Goal: Task Accomplishment & Management: Manage account settings

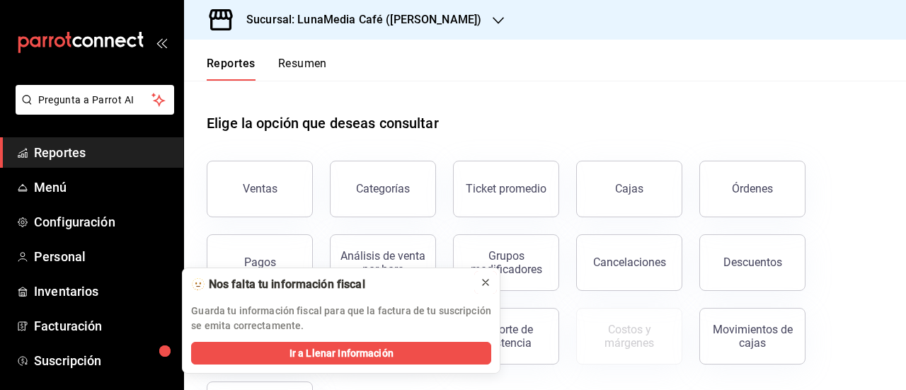
click at [490, 286] on icon at bounding box center [485, 282] width 11 height 11
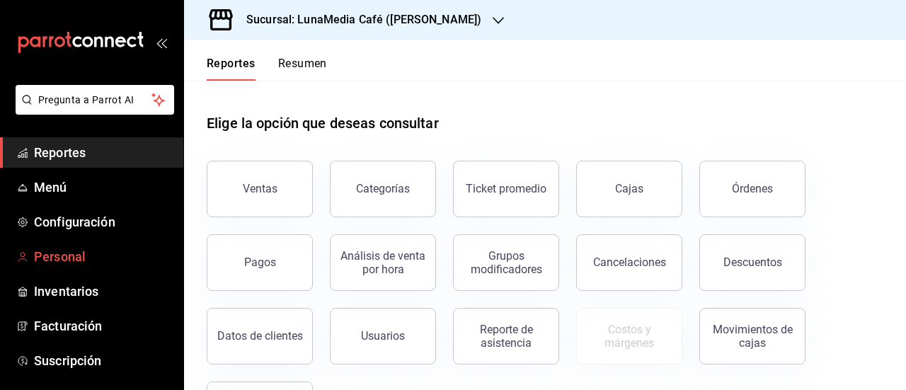
click at [84, 254] on span "Personal" at bounding box center [103, 256] width 138 height 19
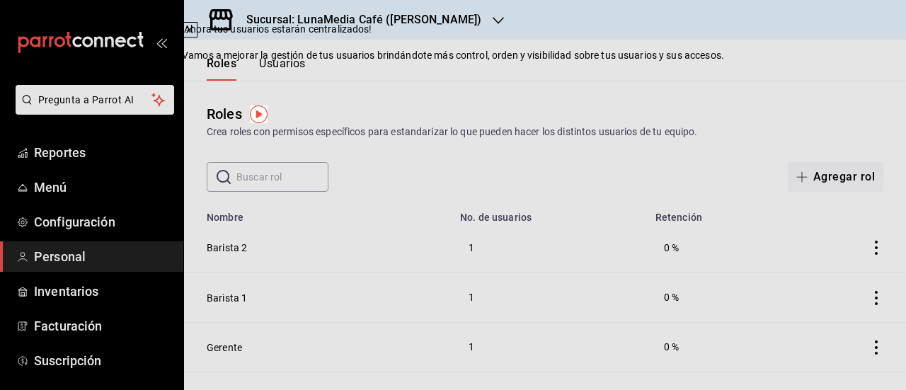
click at [619, 75] on header "Roles Usuarios" at bounding box center [545, 60] width 722 height 41
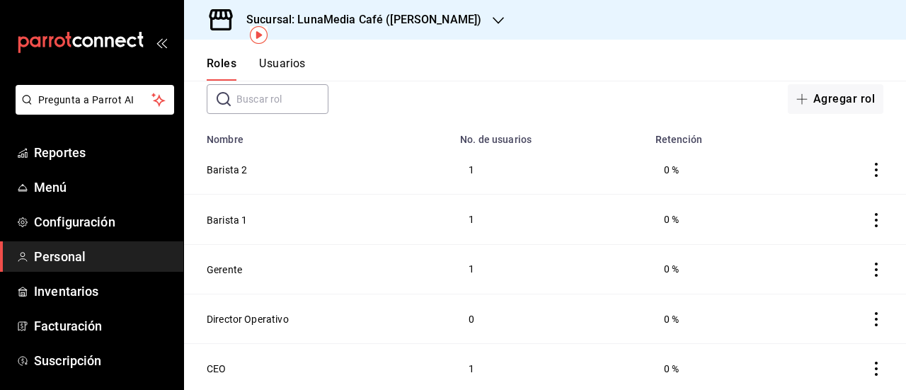
scroll to position [79, 0]
click at [225, 261] on button "Gerente" at bounding box center [224, 268] width 35 height 14
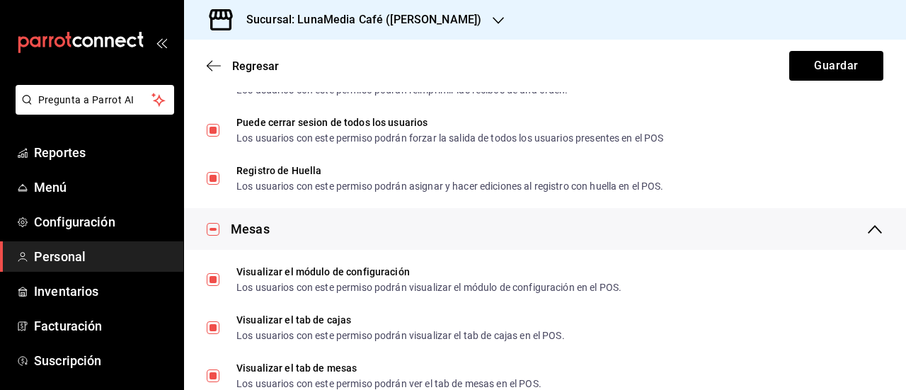
scroll to position [1982, 0]
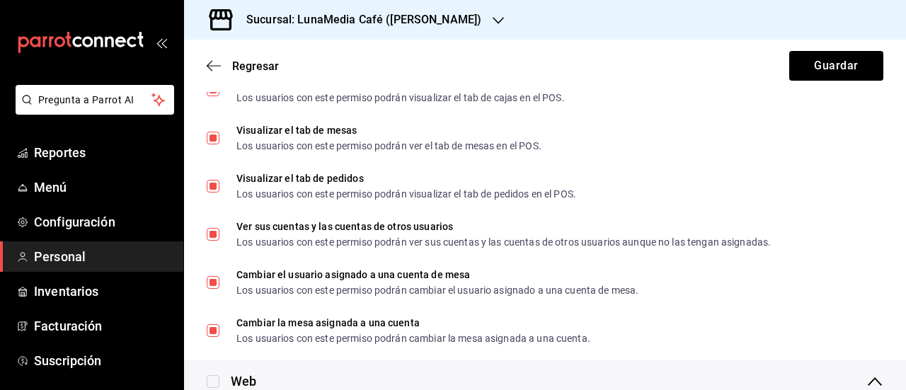
click at [204, 70] on div "Regresar Guardar" at bounding box center [545, 66] width 722 height 52
click at [213, 69] on icon "button" at bounding box center [214, 65] width 14 height 13
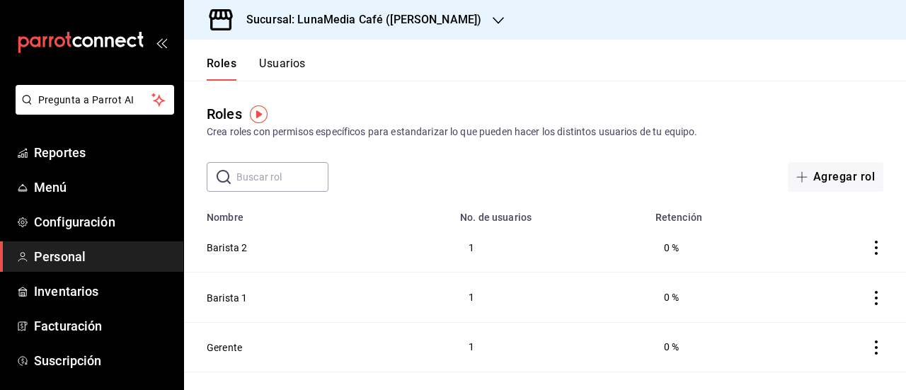
click at [280, 60] on button "Usuarios" at bounding box center [282, 69] width 47 height 24
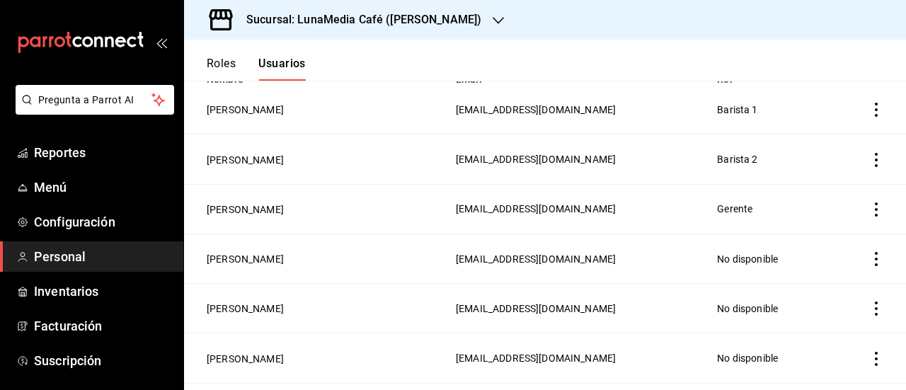
scroll to position [142, 0]
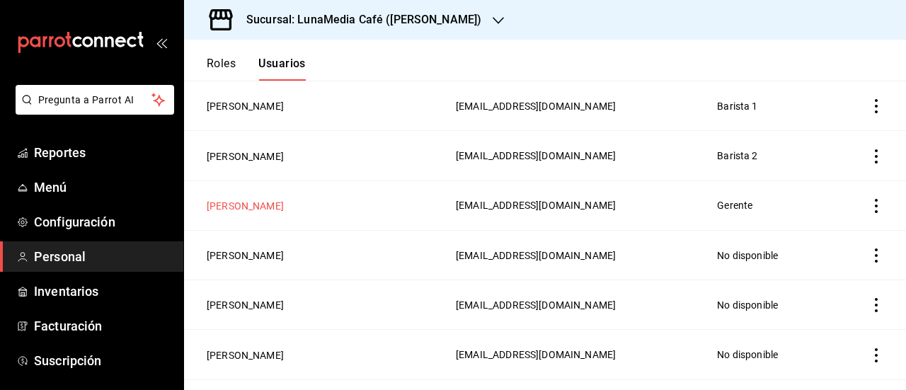
click at [228, 203] on button "Antonio Gonzalez" at bounding box center [245, 206] width 77 height 14
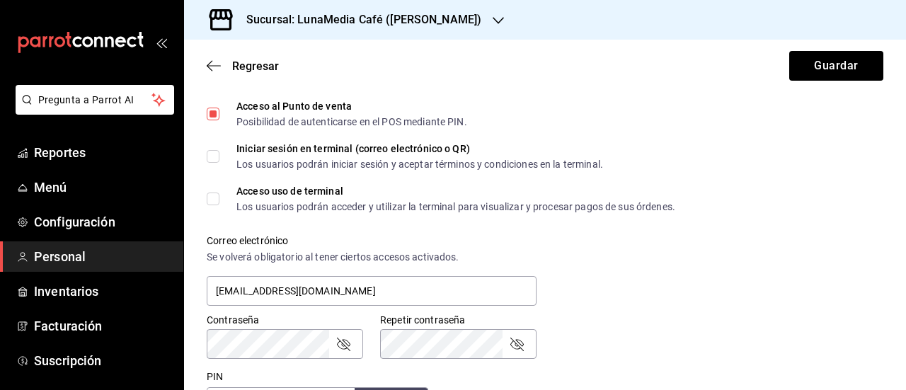
scroll to position [566, 0]
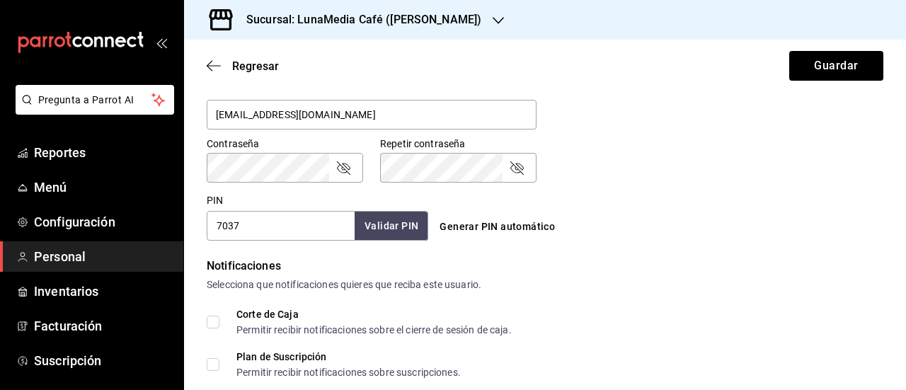
click at [339, 171] on icon "passwordField" at bounding box center [343, 167] width 13 height 13
click at [176, 157] on div "Pregunta a Parrot AI Reportes Menú Configuración Personal Inventarios Facturaci…" at bounding box center [453, 195] width 906 height 390
click at [515, 176] on icon "passwordField" at bounding box center [516, 167] width 17 height 17
click at [515, 171] on icon "passwordField" at bounding box center [516, 167] width 17 height 17
click at [199, 161] on div "Contraseña Contraseña" at bounding box center [276, 151] width 173 height 62
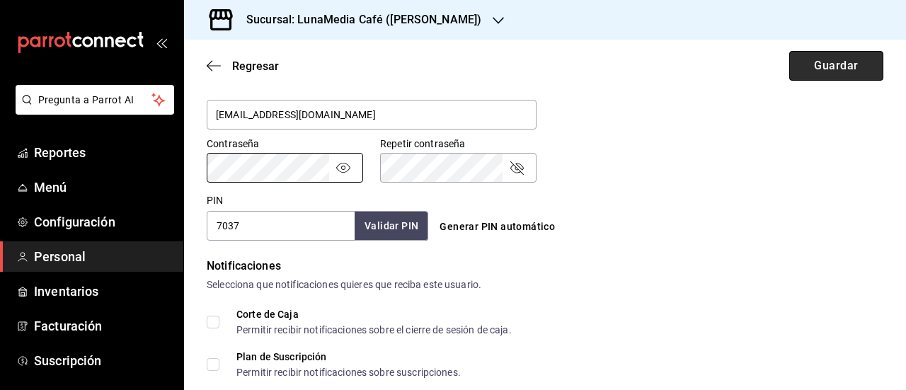
click at [825, 76] on button "Guardar" at bounding box center [836, 66] width 94 height 30
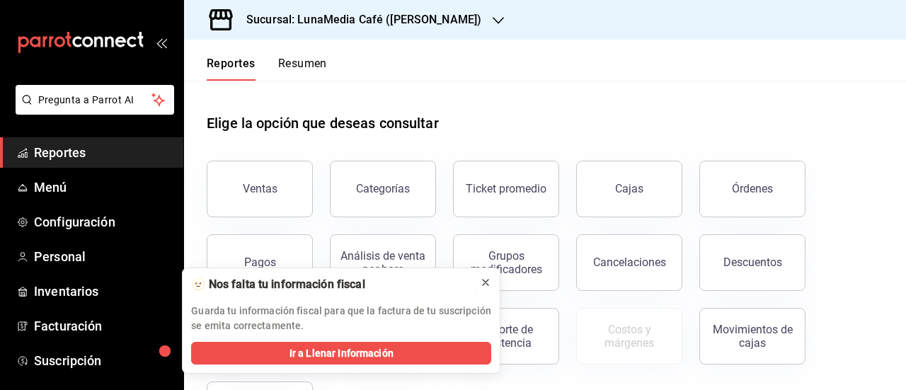
click at [487, 280] on icon at bounding box center [486, 283] width 6 height 6
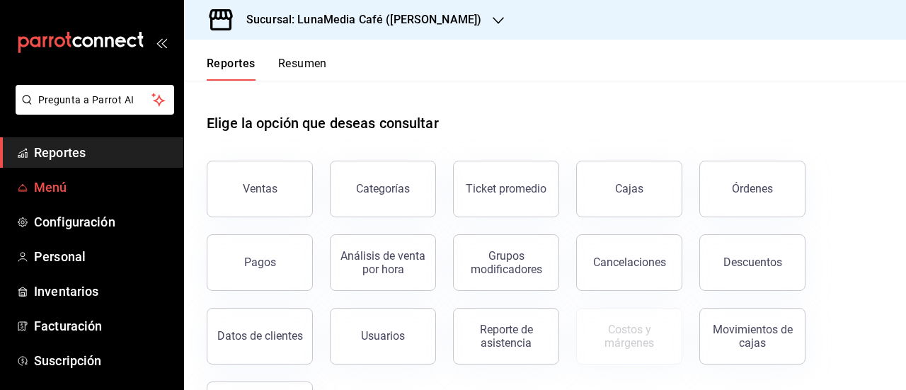
click at [50, 188] on span "Menú" at bounding box center [103, 187] width 138 height 19
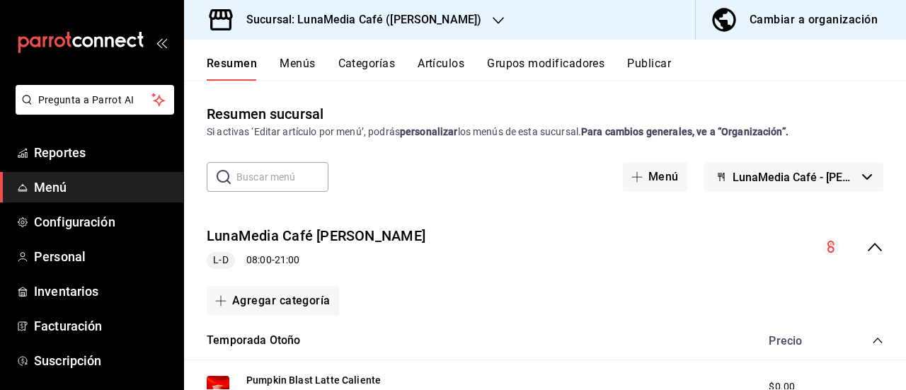
click at [299, 62] on button "Menús" at bounding box center [297, 69] width 35 height 24
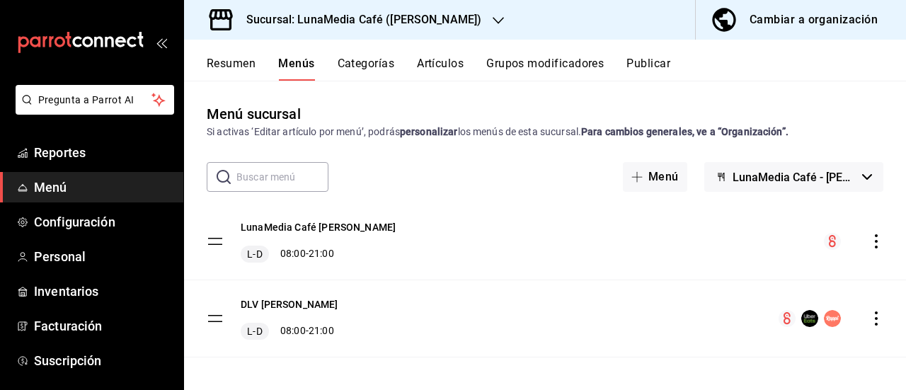
click at [869, 242] on icon "actions" at bounding box center [876, 241] width 14 height 14
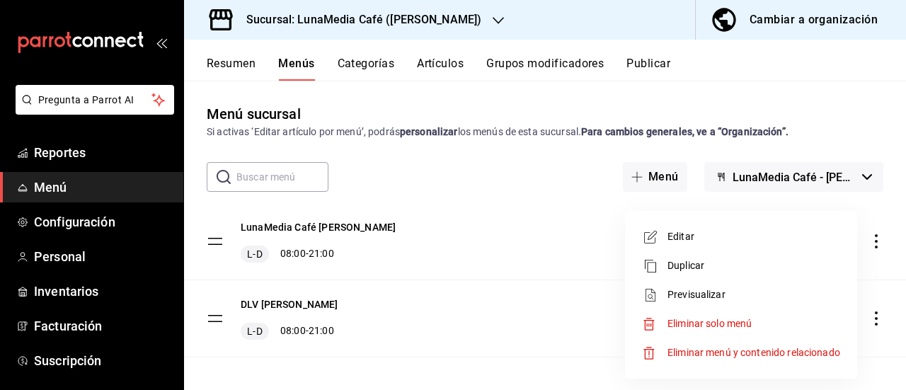
click at [314, 227] on div at bounding box center [453, 195] width 906 height 390
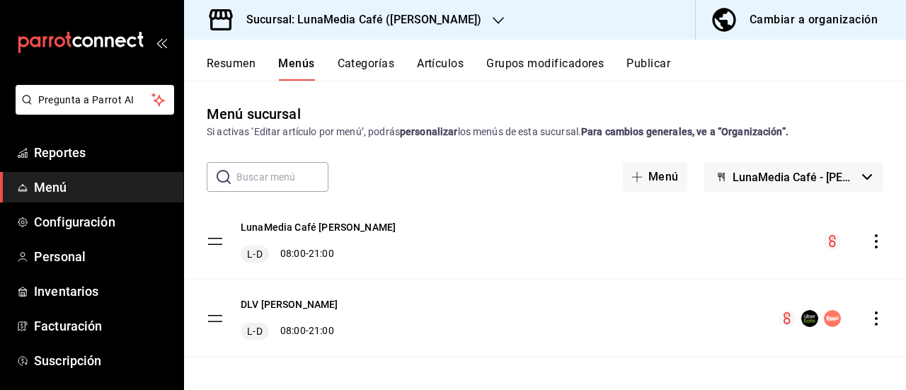
click at [231, 62] on button "Resumen" at bounding box center [231, 69] width 49 height 24
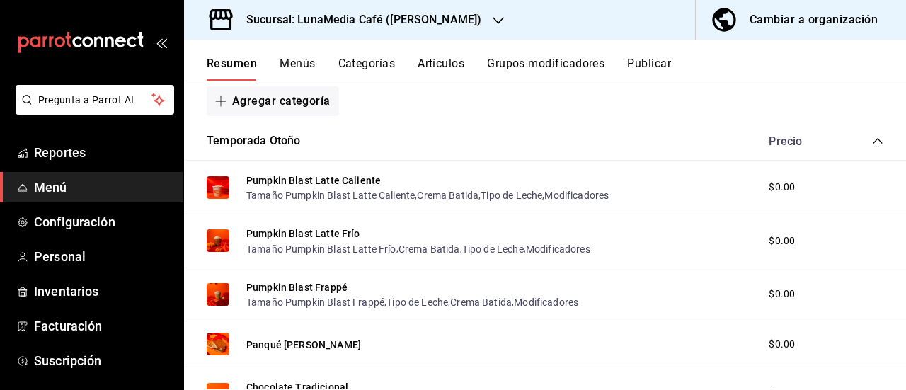
scroll to position [212, 0]
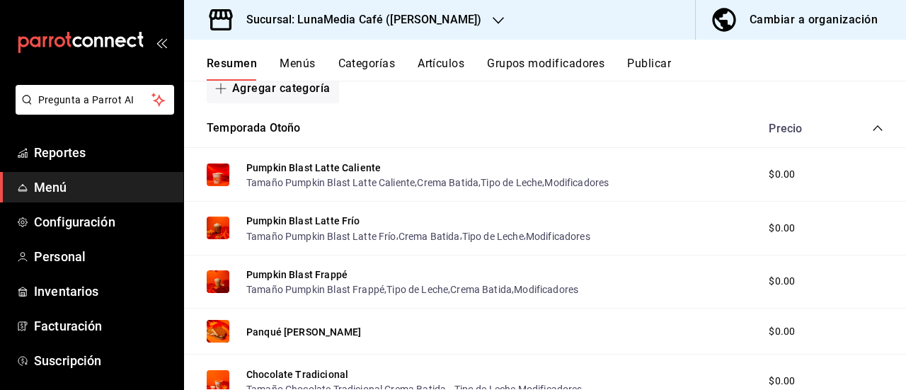
click at [872, 131] on icon "collapse-category-row" at bounding box center [877, 127] width 11 height 11
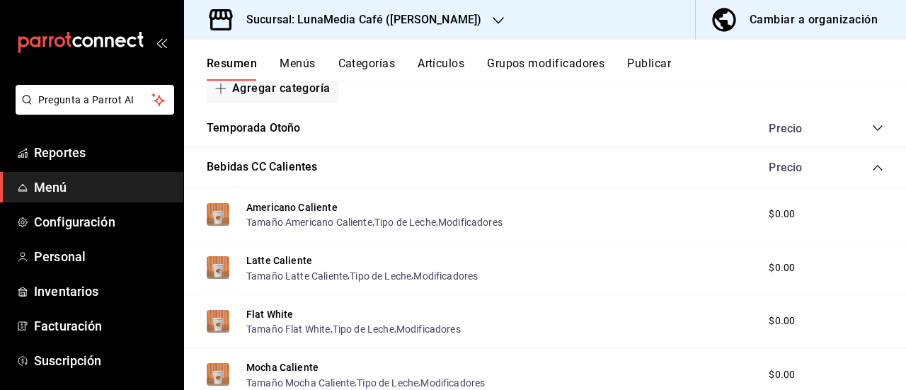
click at [865, 176] on div "Bebidas CC Calientes Precio" at bounding box center [545, 168] width 722 height 40
click at [872, 171] on icon "collapse-category-row" at bounding box center [877, 167] width 11 height 11
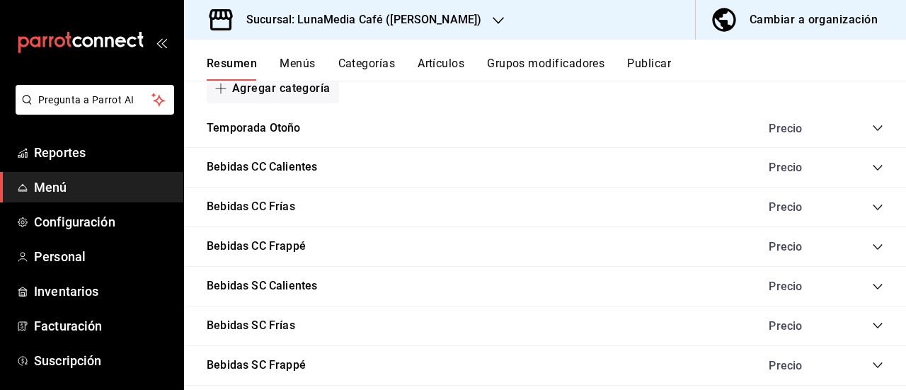
click at [872, 209] on icon "collapse-category-row" at bounding box center [877, 207] width 11 height 11
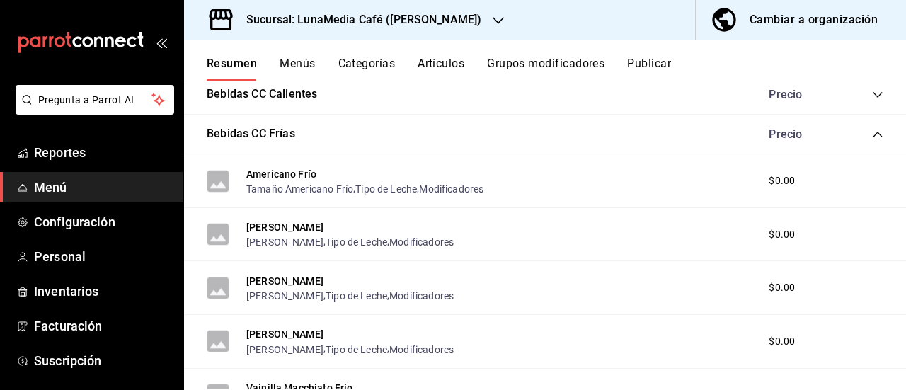
scroll to position [283, 0]
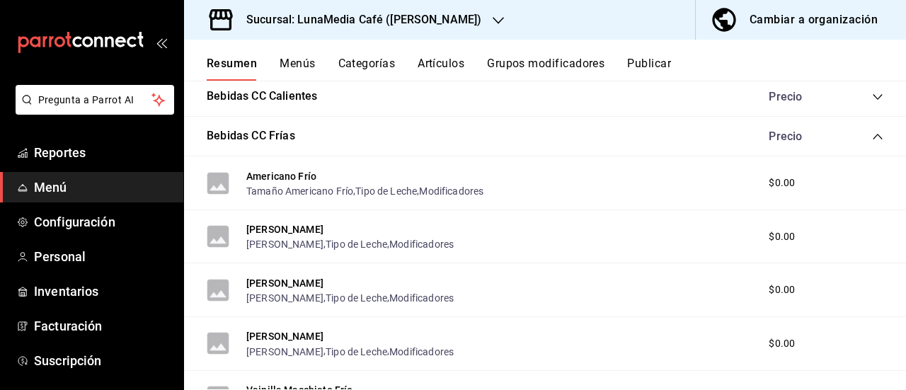
click at [872, 137] on icon "collapse-category-row" at bounding box center [877, 136] width 11 height 11
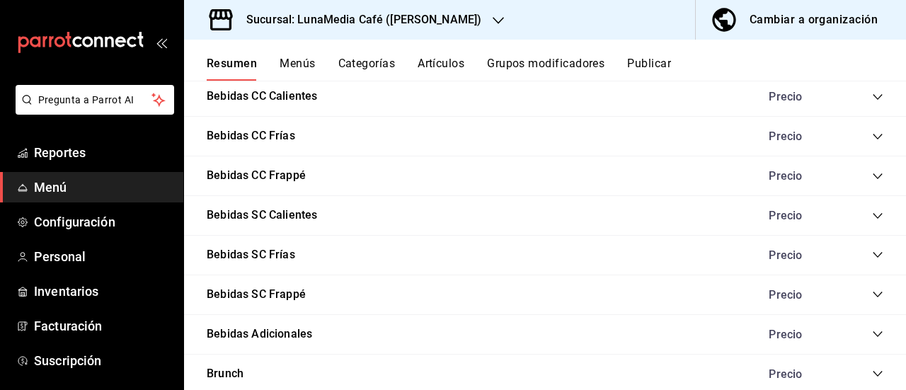
click at [534, 67] on button "Grupos modificadores" at bounding box center [546, 69] width 118 height 24
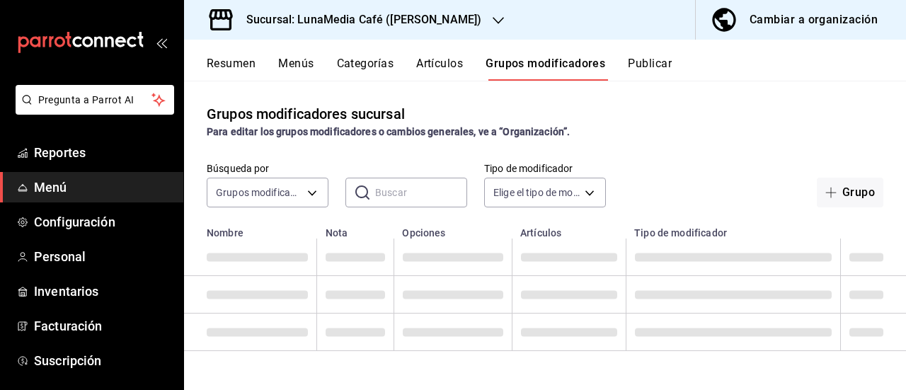
click at [385, 189] on input "text" at bounding box center [421, 192] width 92 height 28
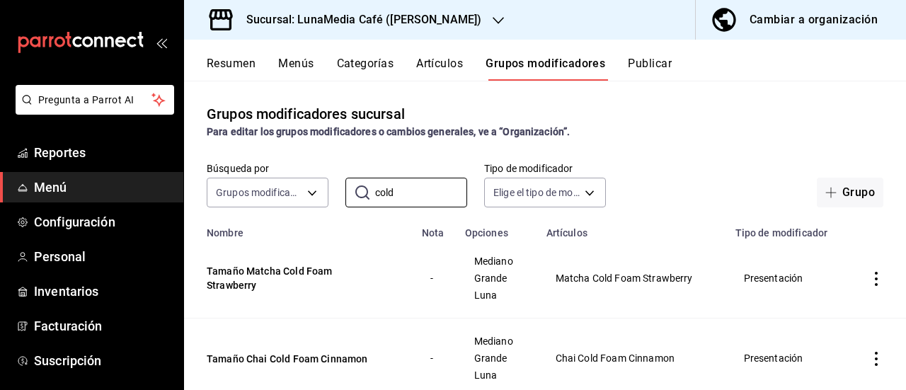
drag, startPoint x: 415, startPoint y: 202, endPoint x: 336, endPoint y: 176, distance: 83.5
click at [336, 176] on div "Búsqueda por Grupos modificadores GROUP ​ cold ​ Tipo de modificador Elige el t…" at bounding box center [545, 184] width 722 height 45
type input "té"
click at [390, 256] on td "Tamaño Matcha Cold Foam Strawberry" at bounding box center [298, 279] width 229 height 80
drag, startPoint x: 401, startPoint y: 196, endPoint x: 355, endPoint y: 195, distance: 46.0
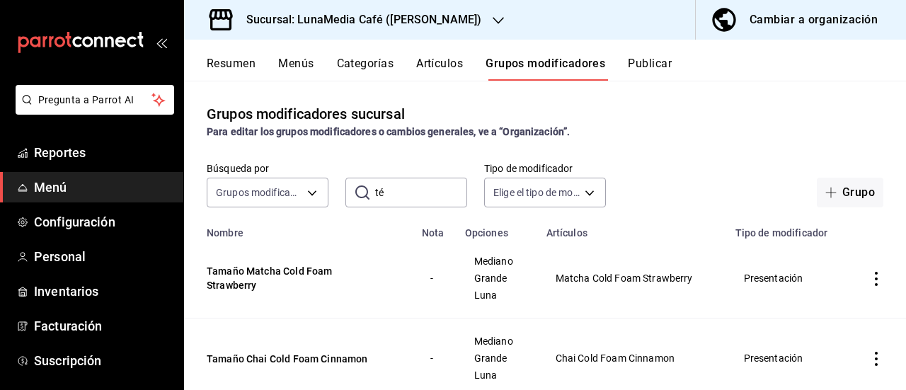
click at [355, 195] on div "​ té ​" at bounding box center [406, 193] width 122 height 30
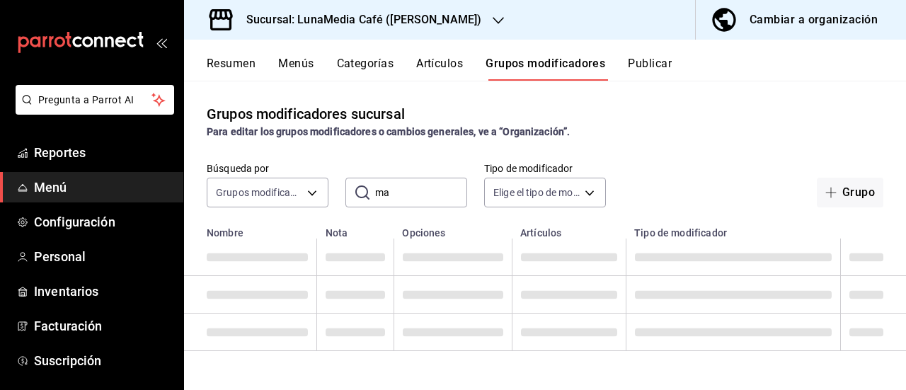
type input "m"
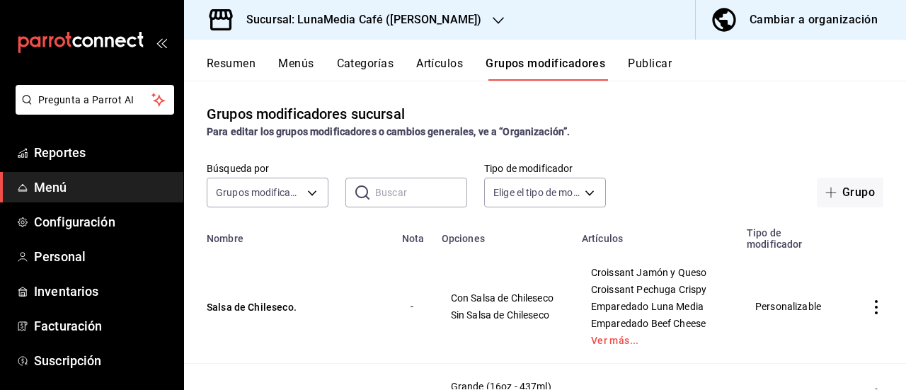
click at [668, 138] on div "Para editar los grupos modificadores o cambios generales, ve a “Organización”." at bounding box center [545, 132] width 677 height 15
